Goal: Navigation & Orientation: Find specific page/section

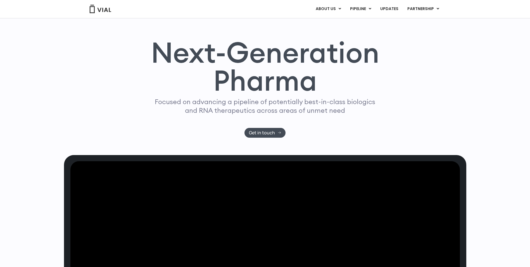
scroll to position [28, 0]
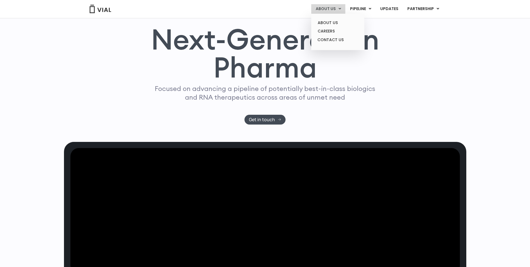
click at [338, 8] on link "ABOUT US" at bounding box center [328, 9] width 34 height 10
click at [335, 39] on link "CONTACT US" at bounding box center [337, 39] width 49 height 9
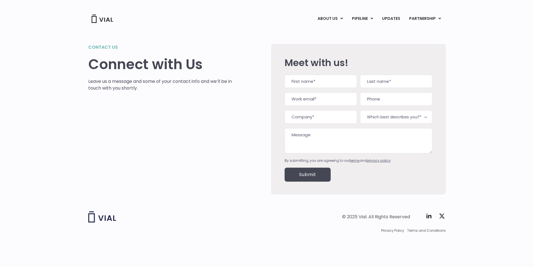
click at [110, 217] on img at bounding box center [102, 216] width 28 height 11
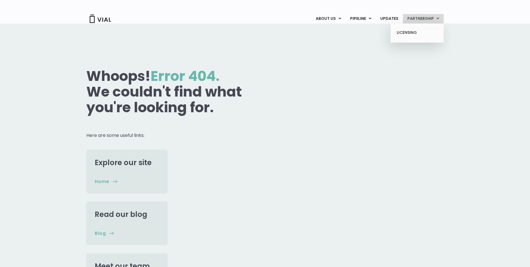
click at [420, 16] on link "PARTNERSHIP" at bounding box center [423, 19] width 41 height 10
click at [414, 31] on link "LICENSING" at bounding box center [417, 32] width 49 height 9
